Goal: Transaction & Acquisition: Purchase product/service

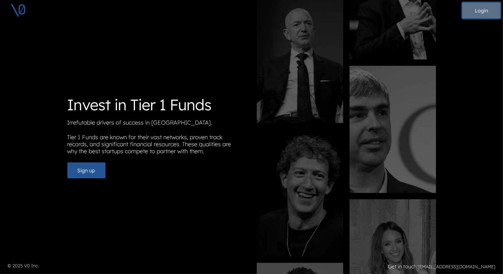
click at [477, 11] on button "Login" at bounding box center [481, 11] width 38 height 16
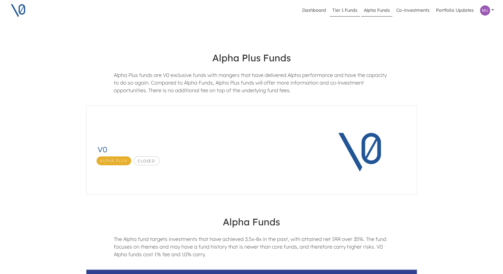
click at [349, 9] on link "Tier 1 Funds" at bounding box center [345, 10] width 30 height 12
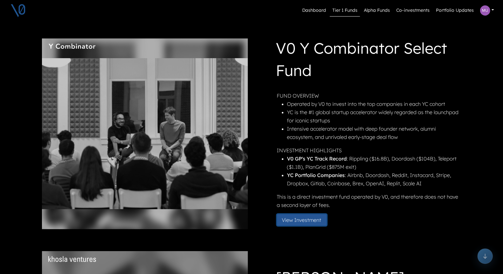
click at [315, 219] on button "View Investment" at bounding box center [302, 219] width 50 height 11
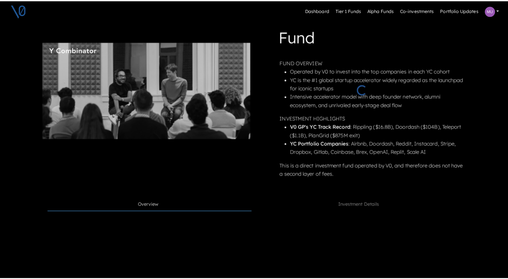
scroll to position [76, 0]
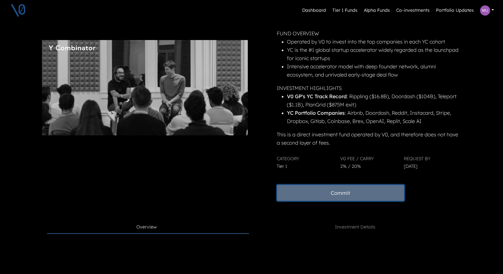
click at [329, 196] on button "Commit" at bounding box center [340, 193] width 127 height 16
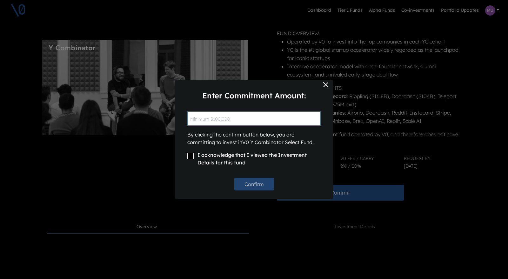
click at [274, 119] on input "text" at bounding box center [253, 118] width 133 height 14
type input "$100,000"
click at [191, 155] on input "I acknowledge that I viewed the Investment Details for this fund" at bounding box center [190, 156] width 6 height 6
checkbox input "true"
click at [254, 182] on button "Confirm" at bounding box center [254, 184] width 40 height 13
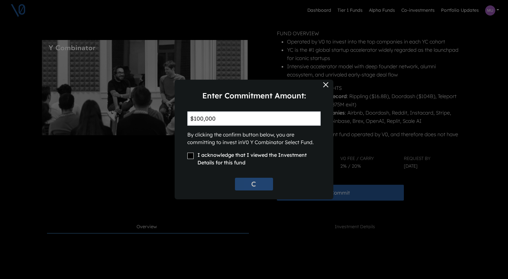
checkbox input "false"
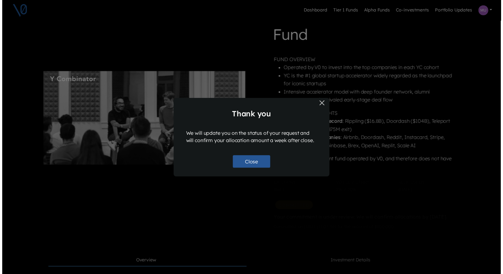
scroll to position [87, 0]
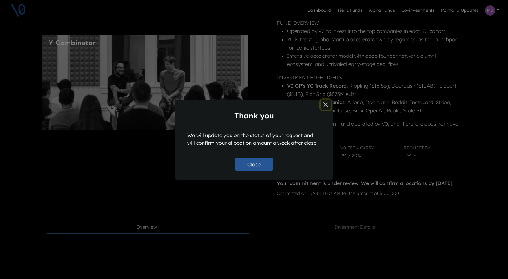
click at [325, 104] on button "Close" at bounding box center [326, 105] width 10 height 10
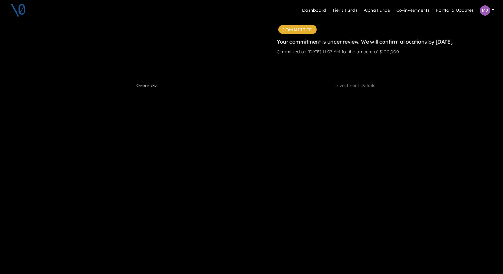
scroll to position [228, 0]
